Goal: Task Accomplishment & Management: Use online tool/utility

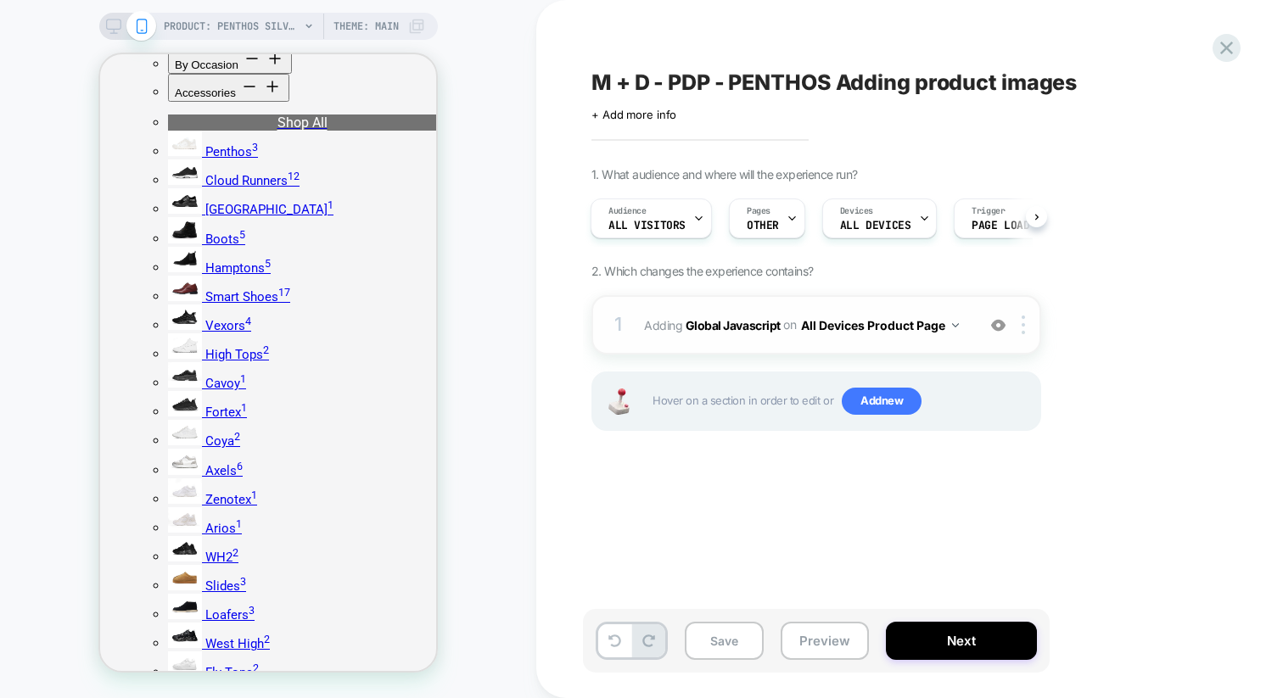
click at [950, 328] on button "All Devices Product Page" at bounding box center [880, 325] width 158 height 25
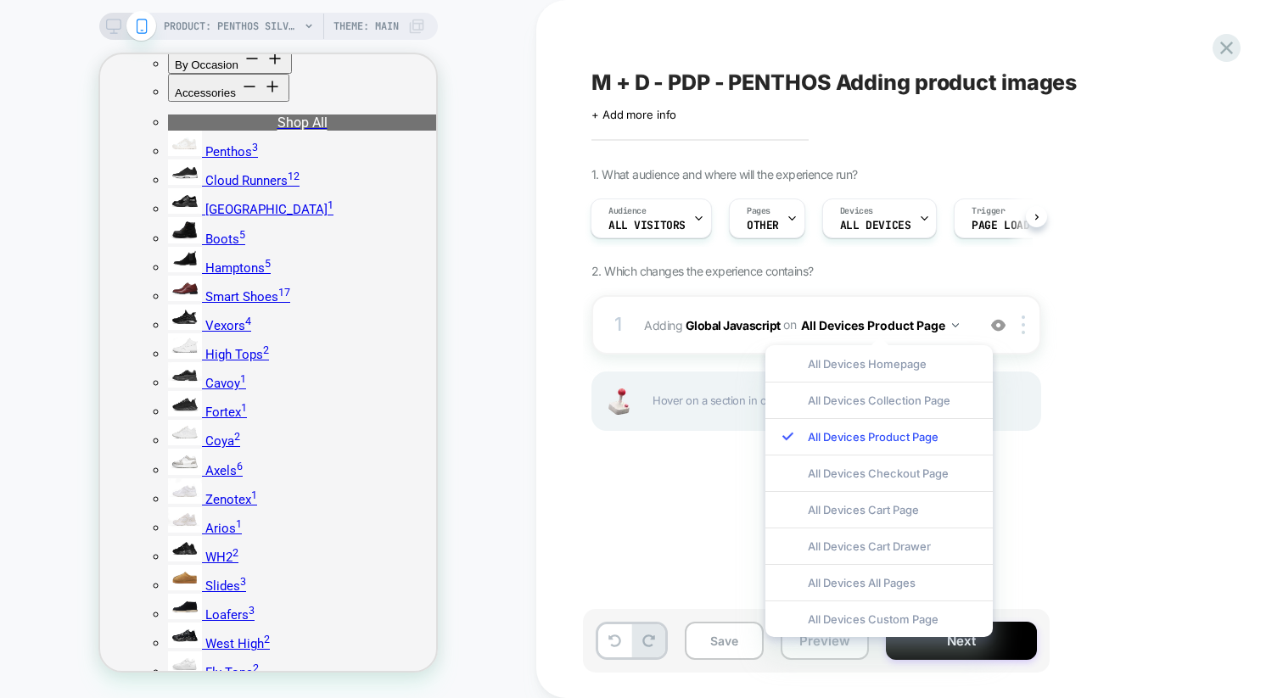
click at [0, 0] on div "1. What audience and where will the experience run? Audience All Visitors Pages…" at bounding box center [0, 0] width 0 height 0
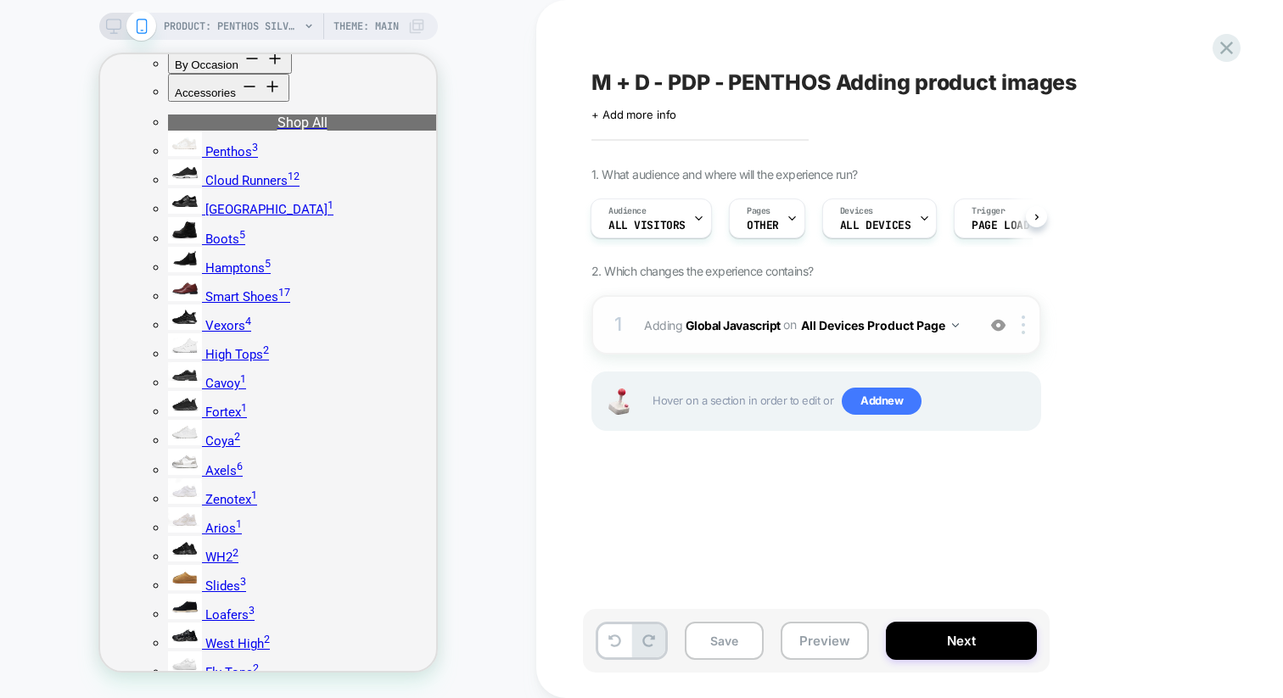
click at [899, 343] on div "1 Adding Global Javascript on All Devices Product Page Add Before Add After Tar…" at bounding box center [816, 324] width 450 height 59
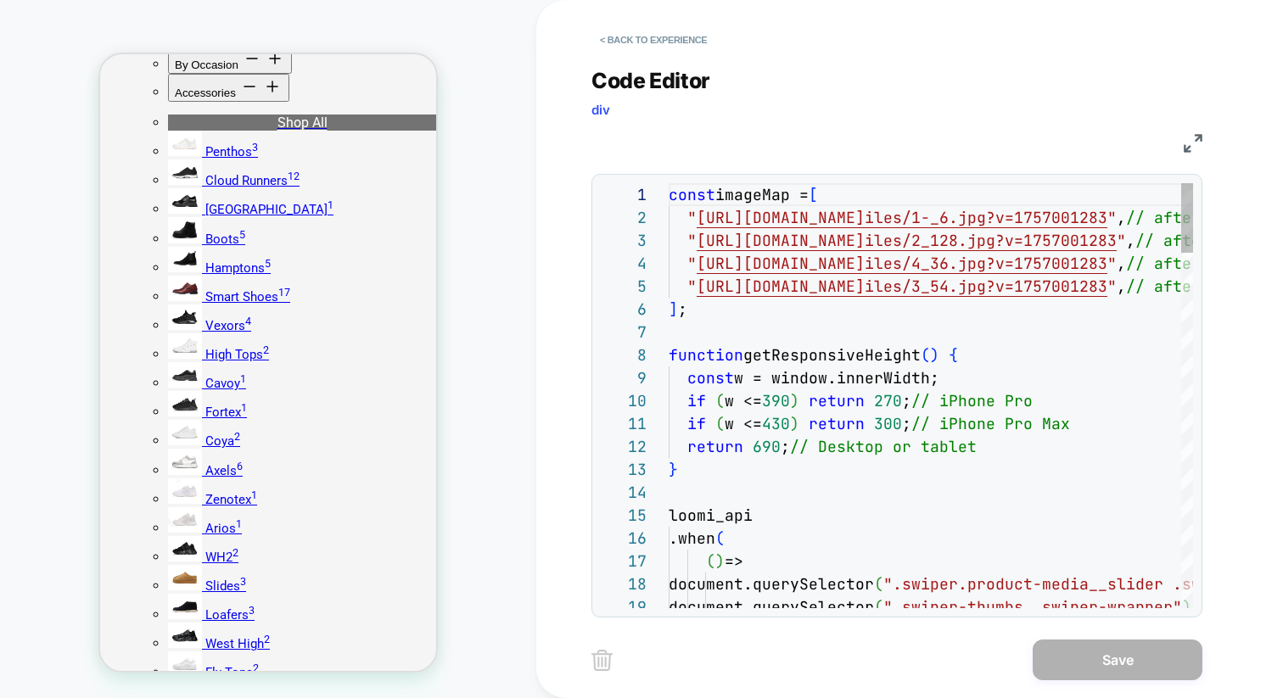
scroll to position [206, 0]
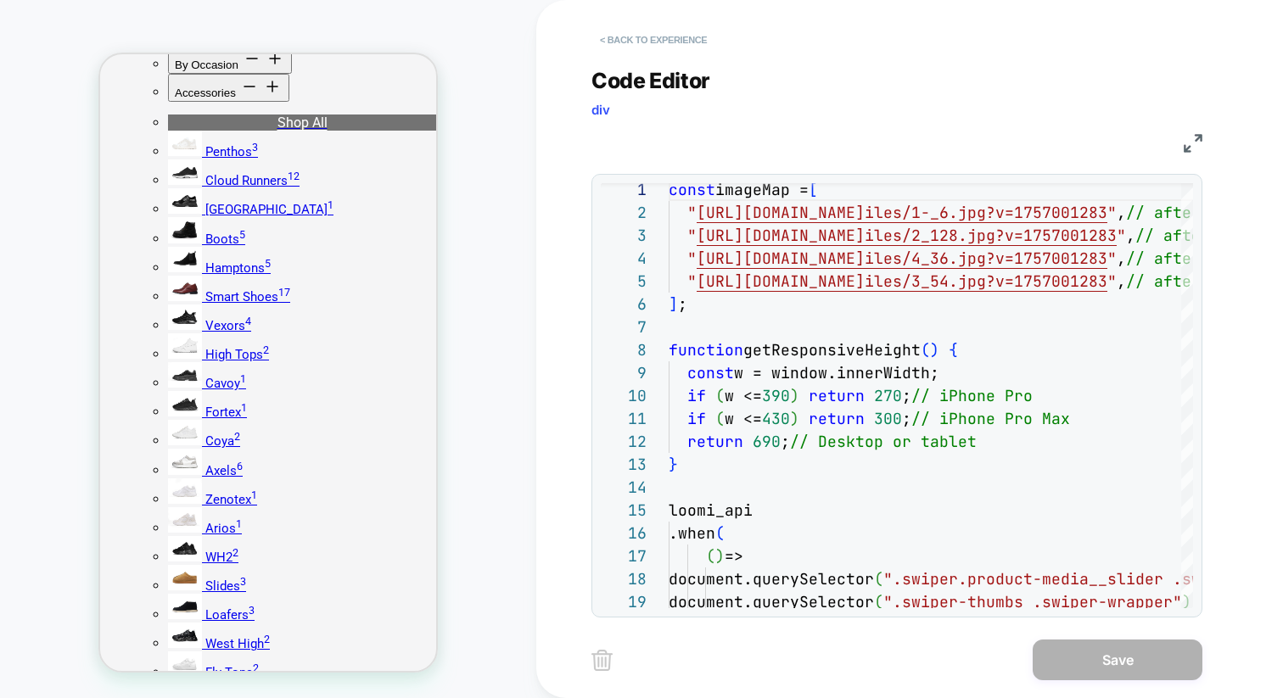
click at [0, 0] on button "< Back to experience" at bounding box center [0, 0] width 0 height 0
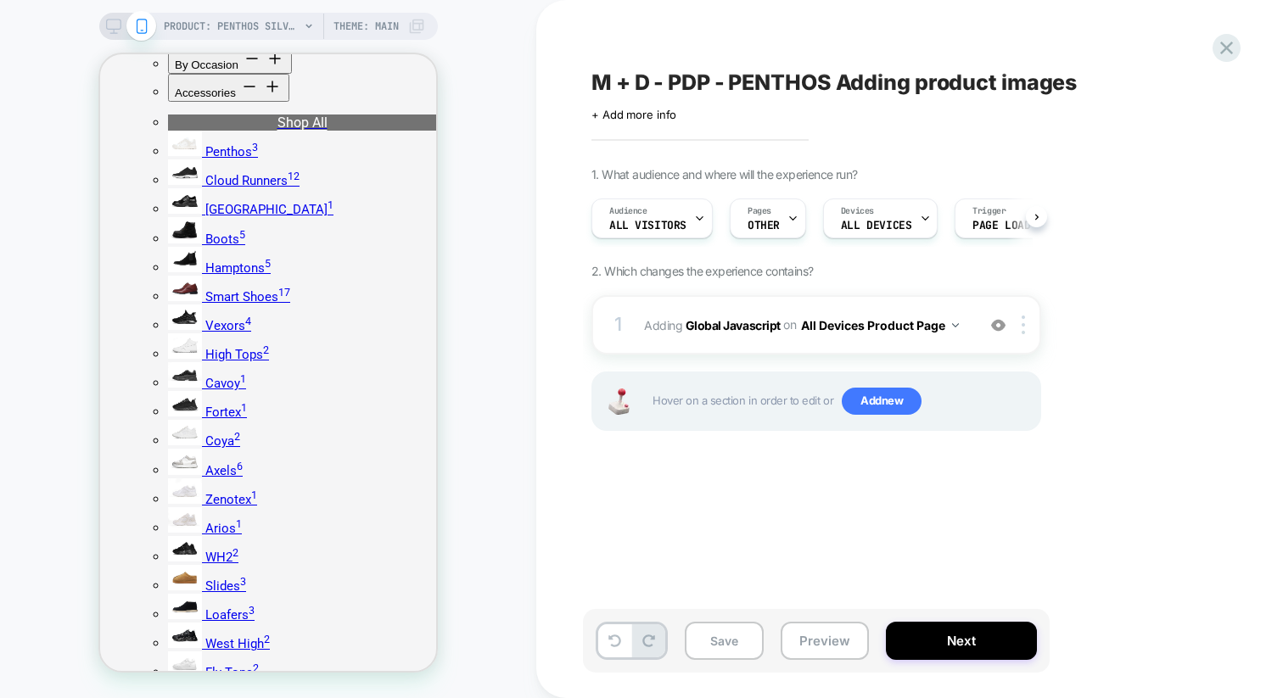
scroll to position [0, 1]
click at [824, 636] on button "Preview" at bounding box center [825, 641] width 88 height 38
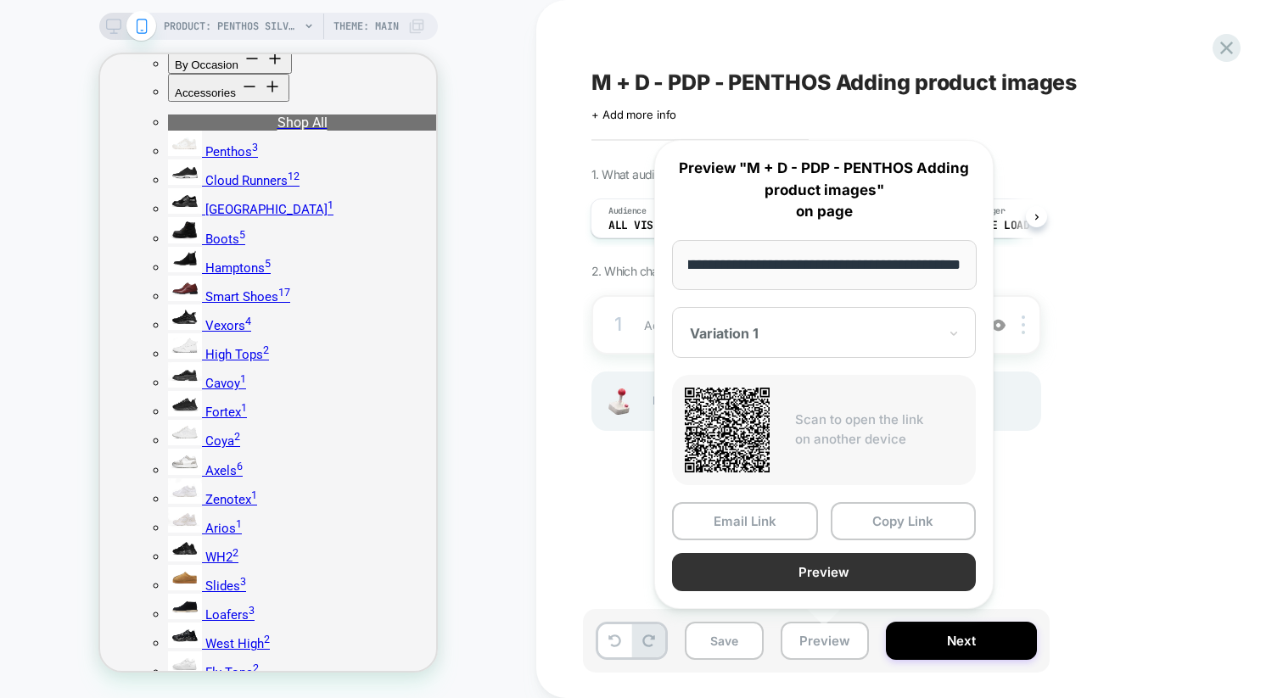
scroll to position [0, 0]
click at [0, 0] on button "Preview" at bounding box center [0, 0] width 0 height 0
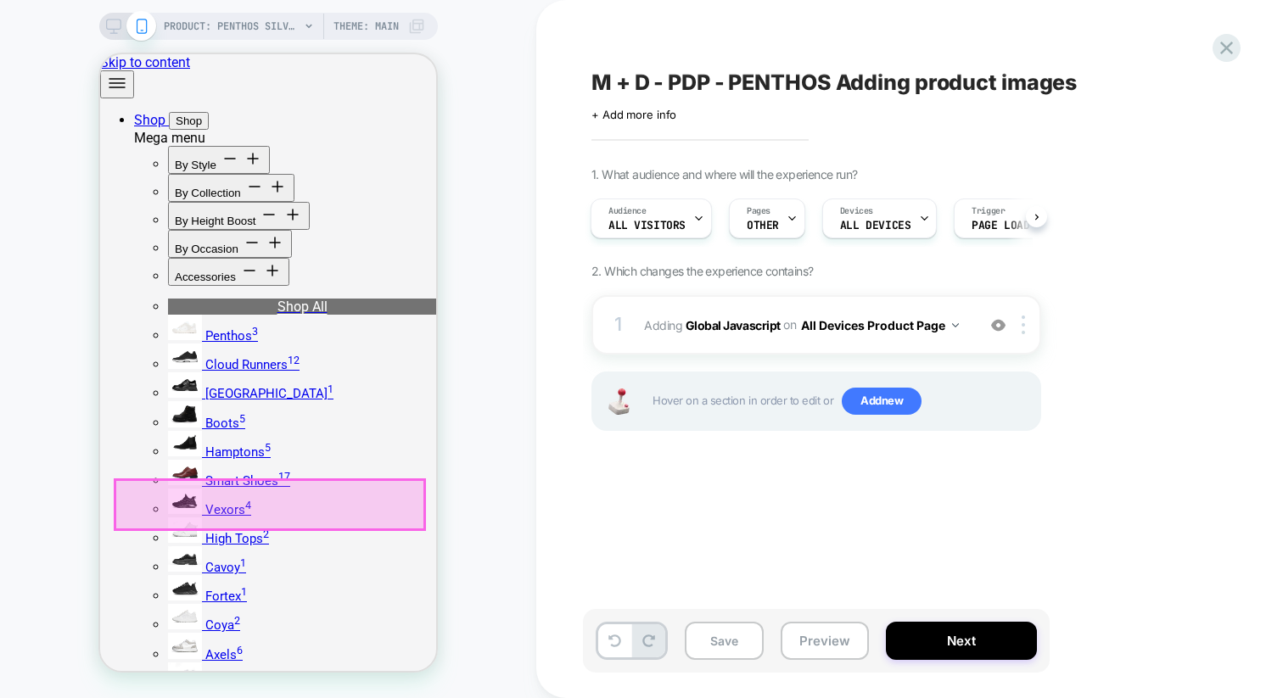
click at [233, 501] on div at bounding box center [269, 504] width 309 height 48
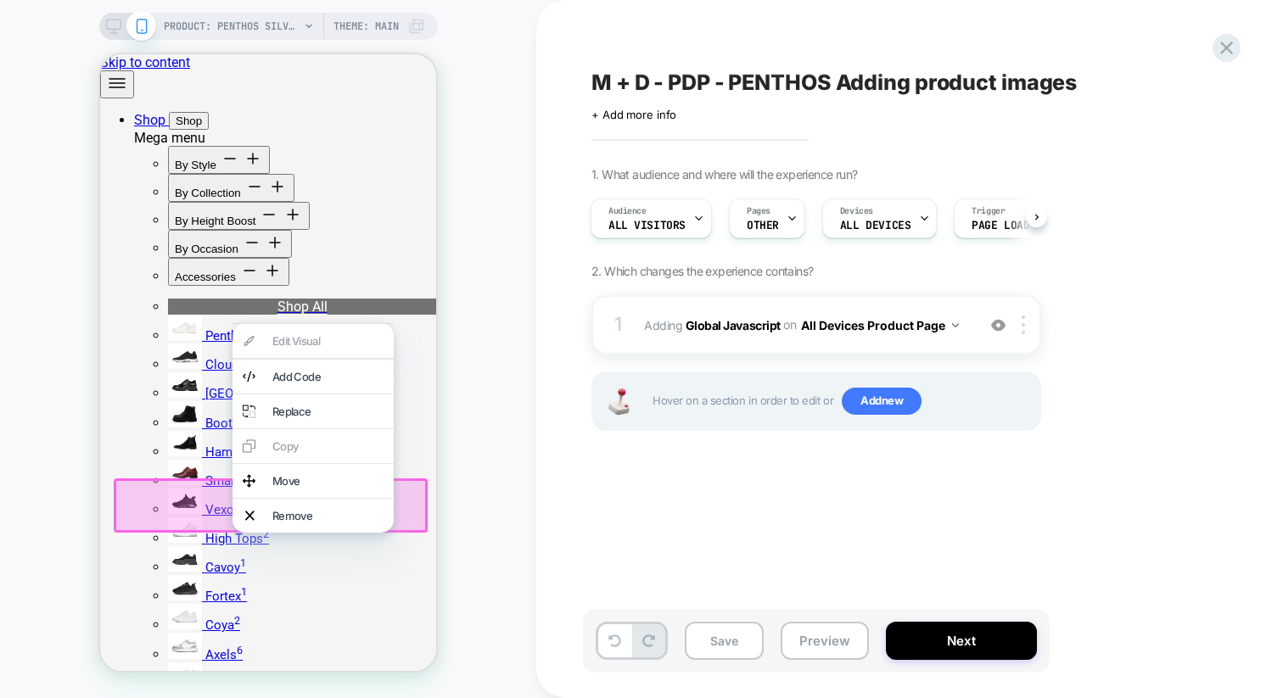
click at [516, 456] on div "PRODUCT: Penthos Silver (2.5" Boost) PRODUCT: Penthos Silver (2.5" Boost) Theme…" at bounding box center [268, 349] width 536 height 664
click at [470, 460] on div "PRODUCT: Penthos Silver (2.5" Boost) PRODUCT: Penthos Silver (2.5" Boost) Theme…" at bounding box center [268, 349] width 536 height 664
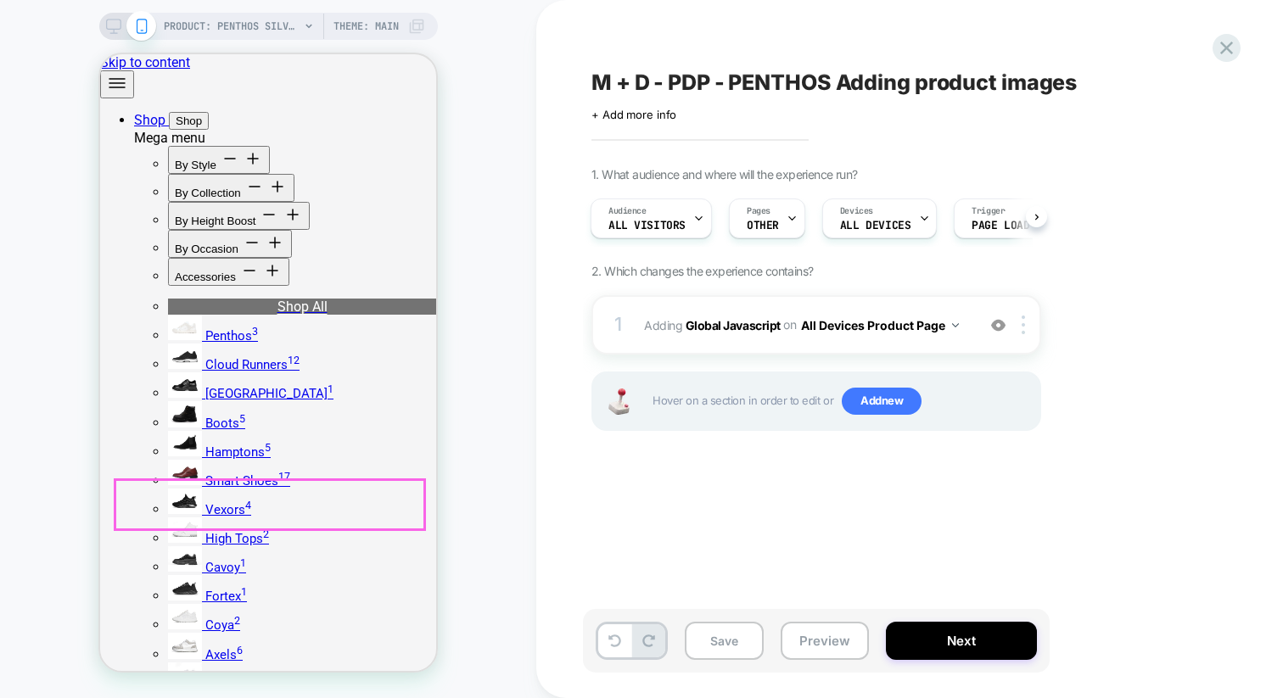
click at [470, 412] on div "PRODUCT: Penthos Silver (2.5" Boost) PRODUCT: Penthos Silver (2.5" Boost) Theme…" at bounding box center [268, 349] width 536 height 664
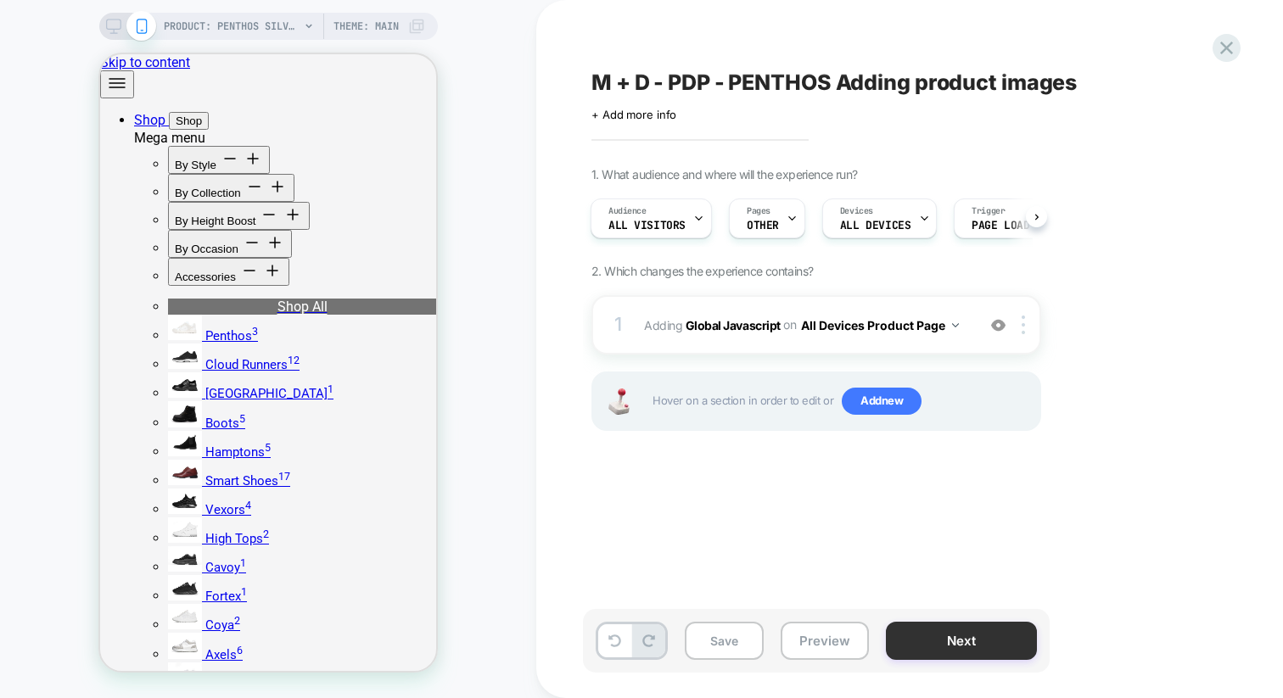
click at [938, 637] on button "Next" at bounding box center [961, 641] width 151 height 38
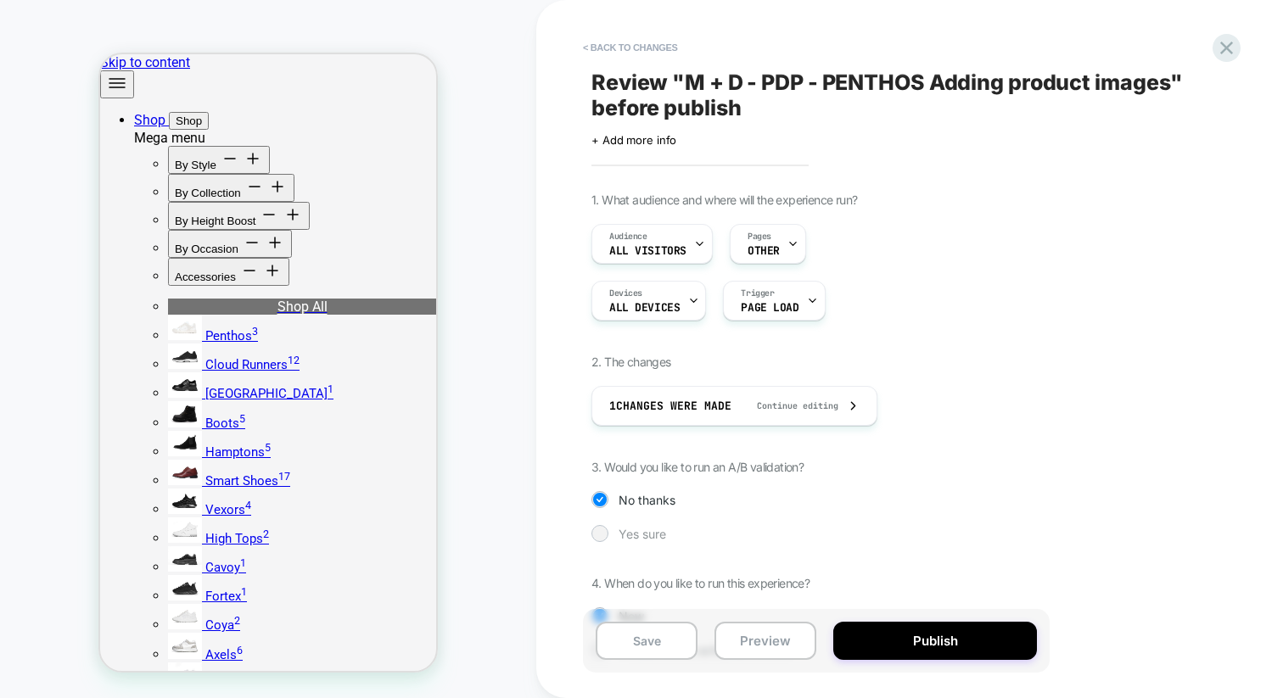
click at [0, 0] on div "Yes sure" at bounding box center [0, 0] width 0 height 0
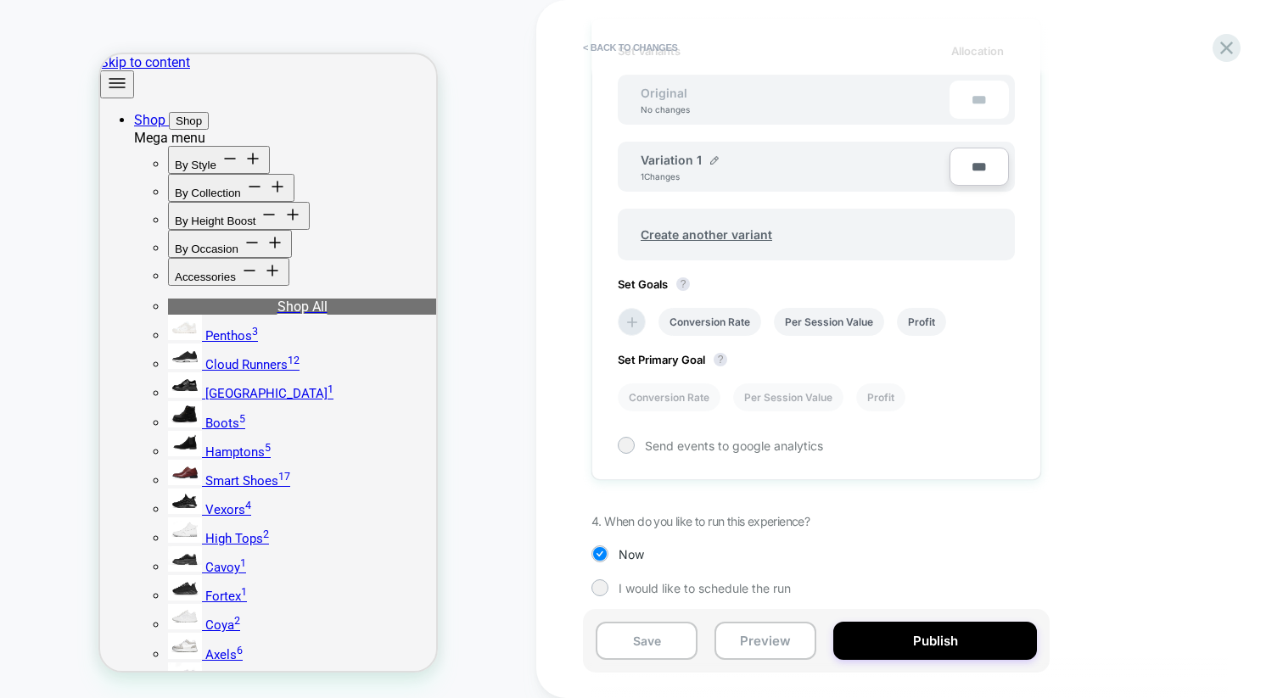
scroll to position [550, 0]
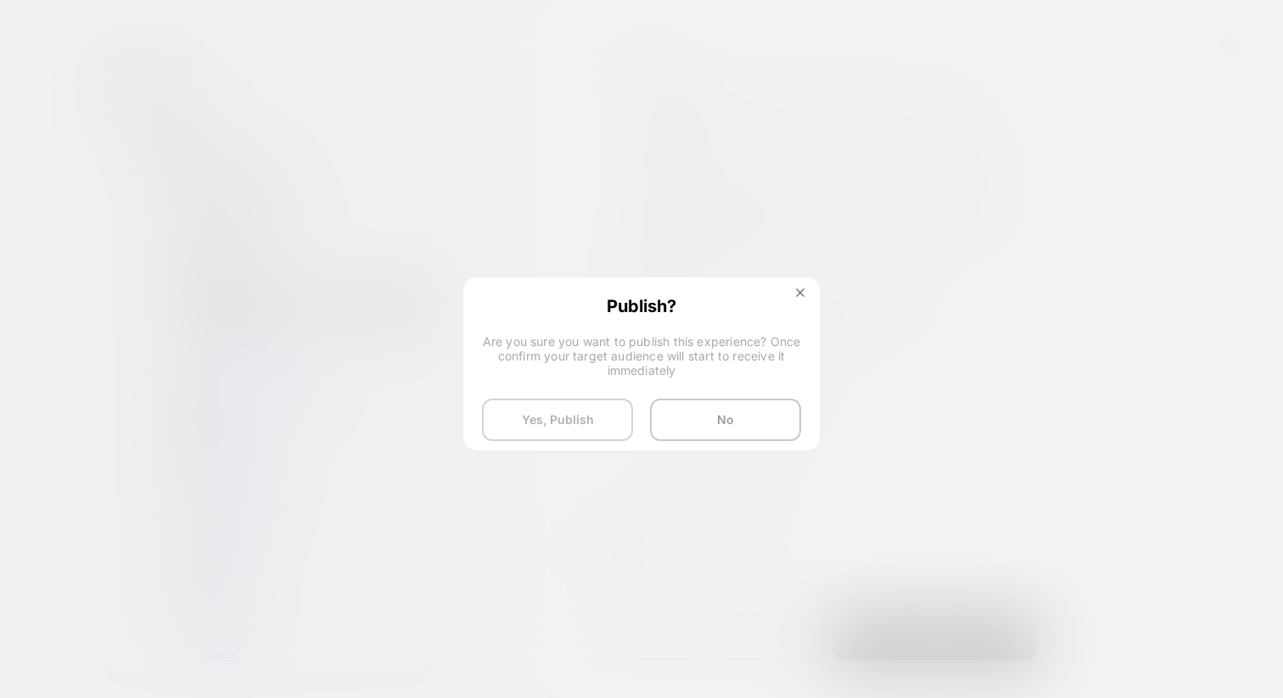
click at [0, 0] on button "Yes, Publish" at bounding box center [0, 0] width 0 height 0
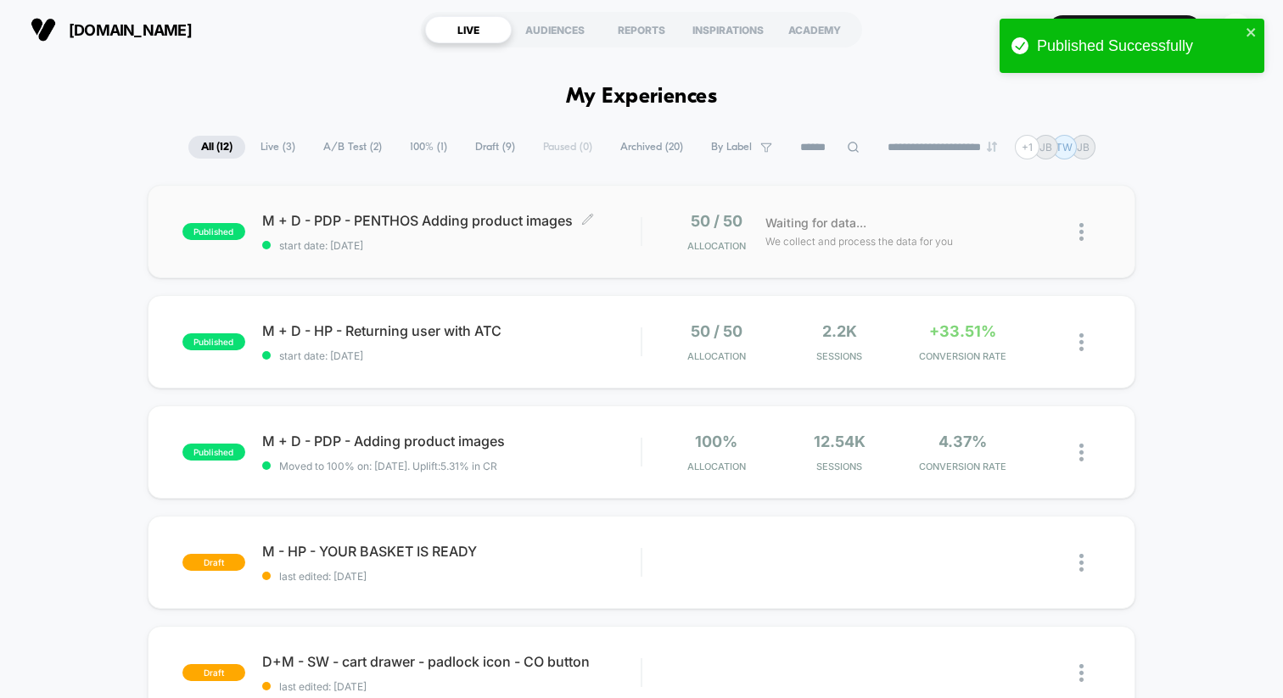
click at [539, 241] on span "start date: [DATE]" at bounding box center [451, 245] width 378 height 13
